Goal: Ask a question

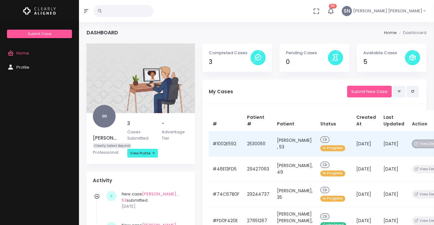
click at [412, 144] on button "View Details" at bounding box center [428, 144] width 33 height 9
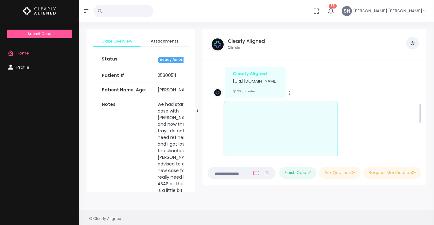
scroll to position [169, 0]
click at [278, 83] on p "[URL][DOMAIN_NAME]" at bounding box center [255, 82] width 45 height 6
click at [278, 81] on p "[URL][DOMAIN_NAME]" at bounding box center [255, 82] width 45 height 6
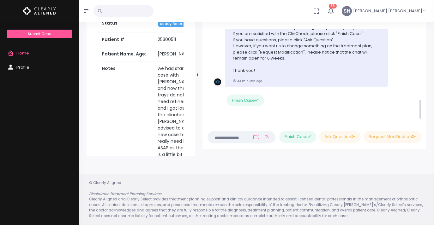
scroll to position [312, 0]
click at [343, 137] on button "Ask Question" at bounding box center [340, 137] width 42 height 12
click at [228, 119] on li "Clearly Aligned Hi [PERSON_NAME] , the case for [PERSON_NAME] is ready for your…" at bounding box center [314, 64] width 214 height 112
click at [219, 138] on li "Please type in your questions here" at bounding box center [228, 138] width 42 height 10
click at [336, 103] on div "Finish Case" at bounding box center [300, 101] width 153 height 12
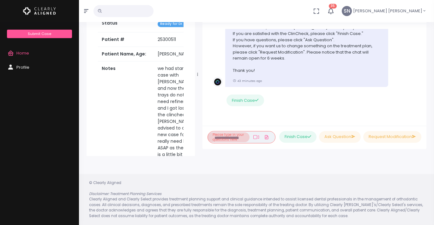
click at [229, 122] on div "Case Created Clearly Aligned Dear Dr. We would like to inform you that we have …" at bounding box center [314, 75] width 224 height 102
click at [233, 162] on div "[PERSON_NAME] , 53 (#25300511) By [PERSON_NAME] [PERSON_NAME] Cases Case Detail…" at bounding box center [256, 88] width 355 height 276
click at [335, 135] on button "Ask Question" at bounding box center [340, 137] width 42 height 12
click at [219, 138] on li "Please type in your questions here" at bounding box center [228, 138] width 42 height 10
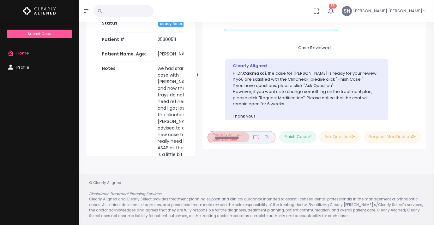
scroll to position [313, 0]
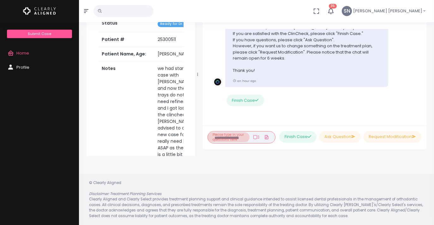
click at [222, 136] on li "Please type in your questions here" at bounding box center [228, 138] width 42 height 10
click at [264, 136] on icon at bounding box center [266, 137] width 5 height 7
click input "file" at bounding box center [0, 0] width 0 height 0
click at [222, 136] on li "Please type in your questions here" at bounding box center [228, 138] width 42 height 10
click at [225, 121] on div "Case Created Clearly Aligned Dear Dr. We would like to inform you that we have …" at bounding box center [314, 75] width 224 height 102
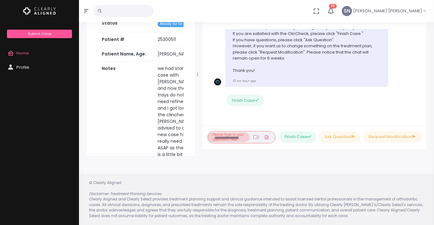
click at [221, 137] on li "Please type in your questions here" at bounding box center [228, 138] width 42 height 10
click at [222, 137] on li "Please type in your questions here" at bounding box center [228, 138] width 42 height 10
click at [216, 138] on li "Please type in your questions here" at bounding box center [228, 138] width 42 height 10
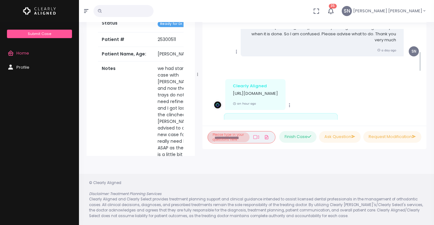
scroll to position [0, 0]
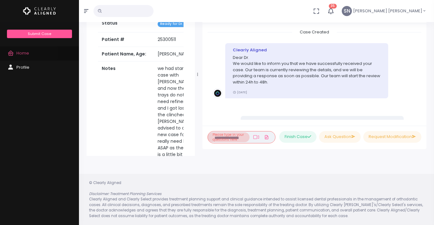
click at [23, 52] on span "Home" at bounding box center [22, 53] width 13 height 6
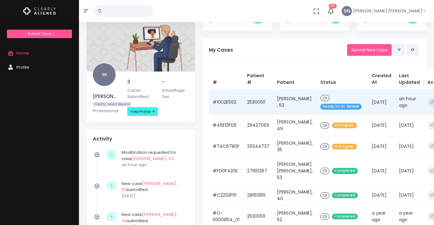
scroll to position [43, 0]
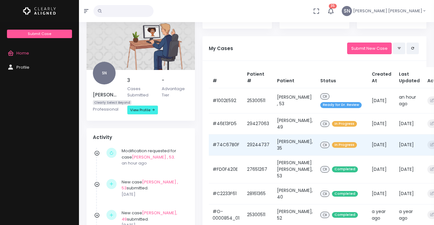
click at [290, 142] on td "[PERSON_NAME], 35" at bounding box center [294, 145] width 43 height 21
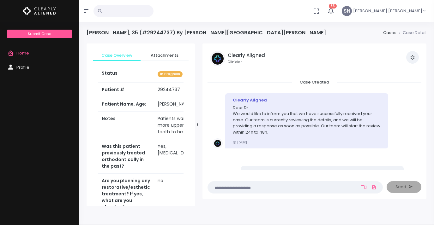
click at [20, 52] on span "Home" at bounding box center [22, 53] width 13 height 6
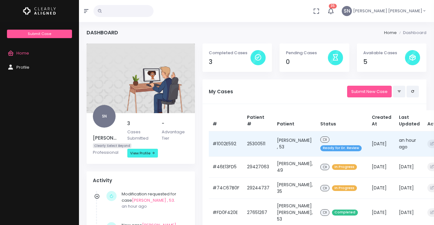
click at [335, 148] on span "Ready for Dr. Review" at bounding box center [340, 149] width 41 height 6
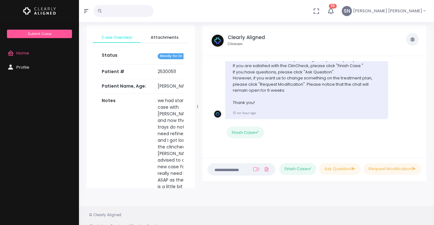
scroll to position [15, 0]
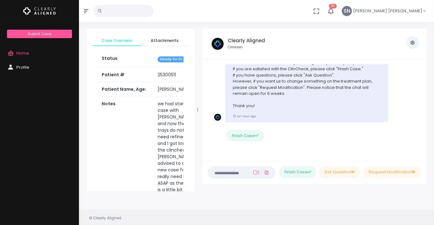
click at [24, 51] on span "Home" at bounding box center [22, 53] width 13 height 6
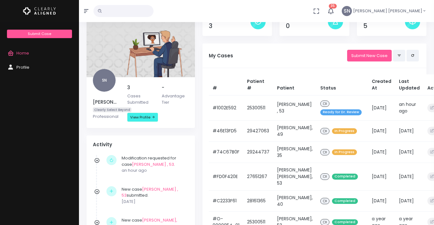
scroll to position [38, 0]
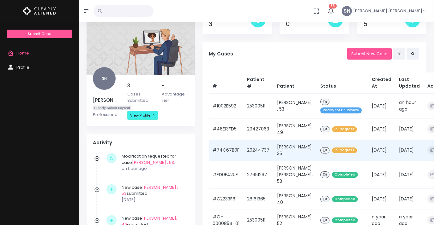
click at [332, 150] on span "In Progress" at bounding box center [344, 151] width 25 height 6
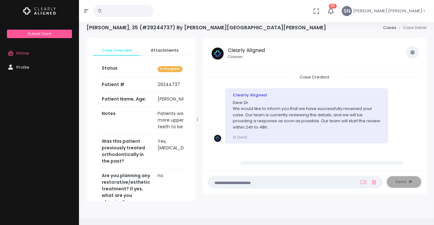
scroll to position [4, 0]
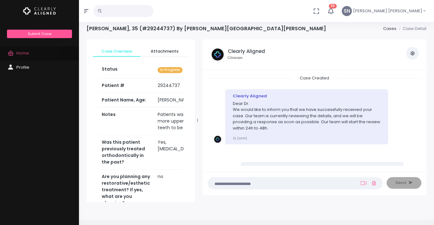
click at [24, 54] on span "Home" at bounding box center [22, 53] width 13 height 6
